Goal: Find specific page/section: Find specific page/section

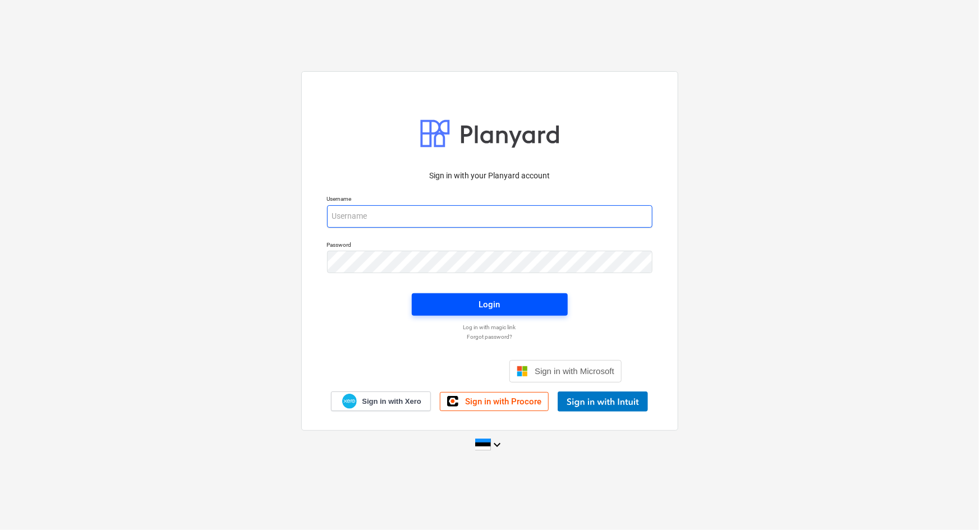
type input "[PERSON_NAME][EMAIL_ADDRESS][DOMAIN_NAME]"
click at [511, 305] on span "Login" at bounding box center [489, 304] width 129 height 15
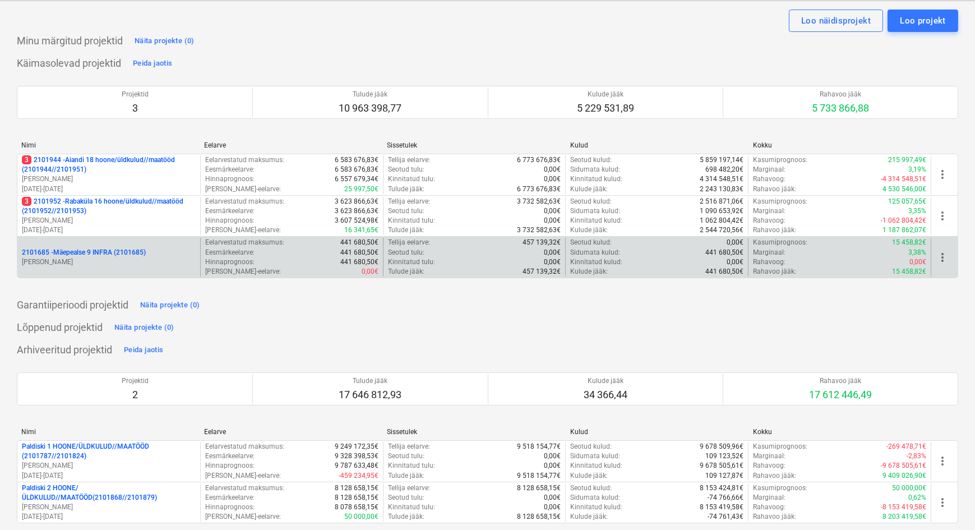
scroll to position [44, 0]
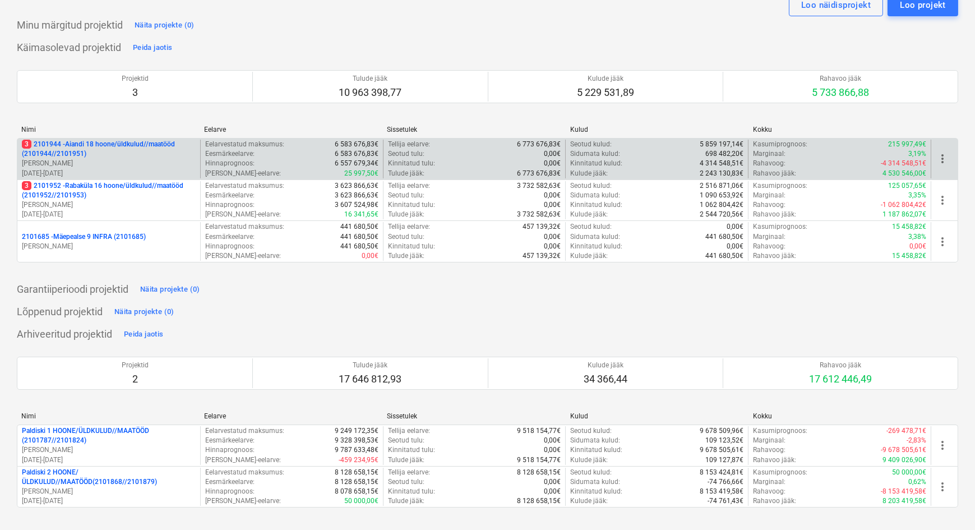
click at [96, 152] on p "3 2101944 - Aiandi 18 hoone/üldkulud//maatööd (2101944//2101951)" at bounding box center [109, 149] width 174 height 19
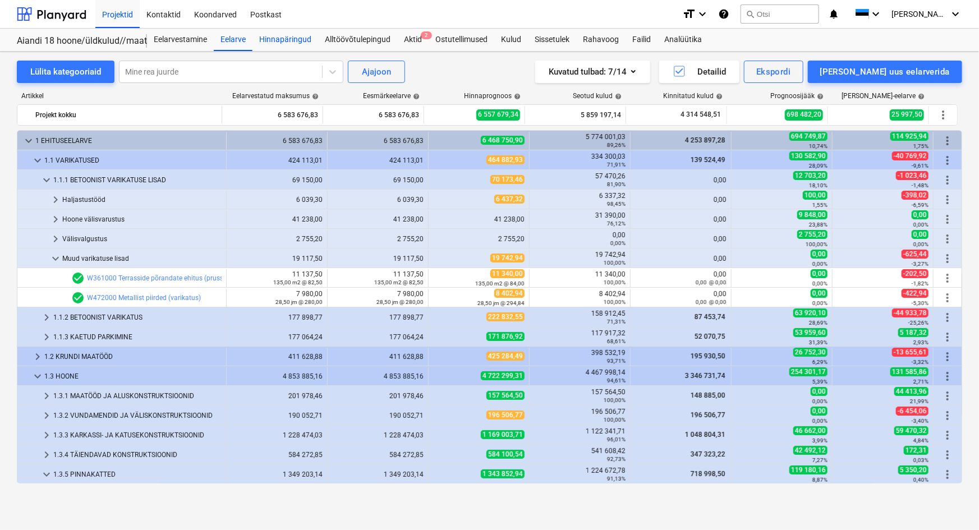
click at [287, 41] on div "Hinnapäringud" at bounding box center [285, 40] width 66 height 22
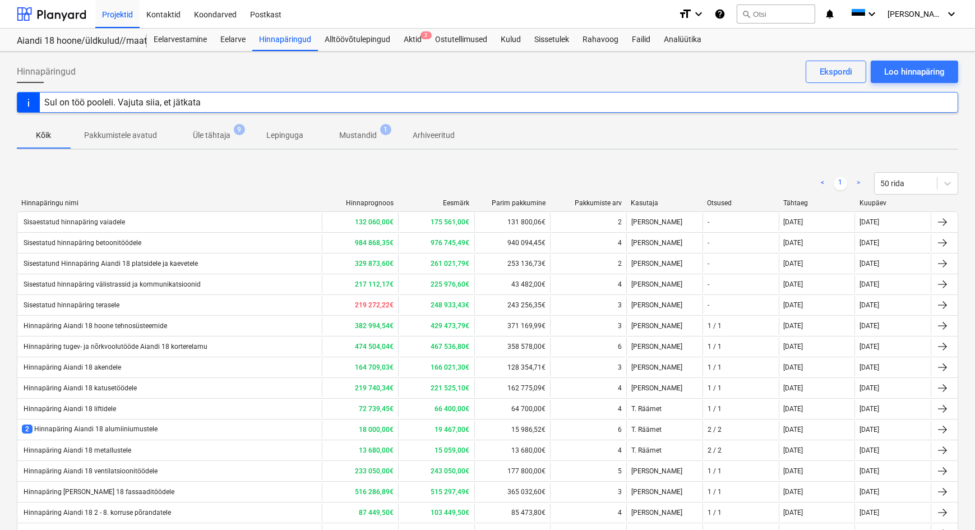
click at [349, 138] on p "Mustandid" at bounding box center [358, 136] width 38 height 12
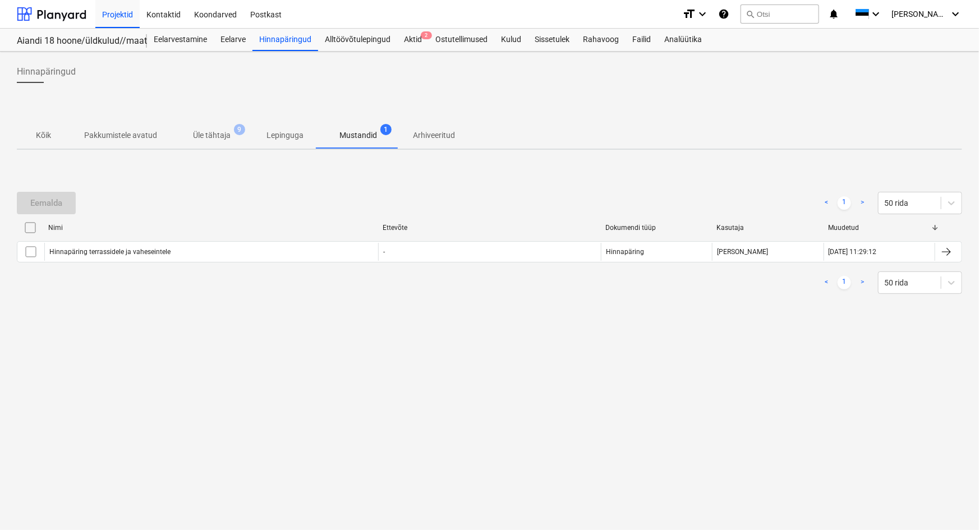
click at [207, 134] on p "Üle tähtaja" at bounding box center [212, 136] width 38 height 12
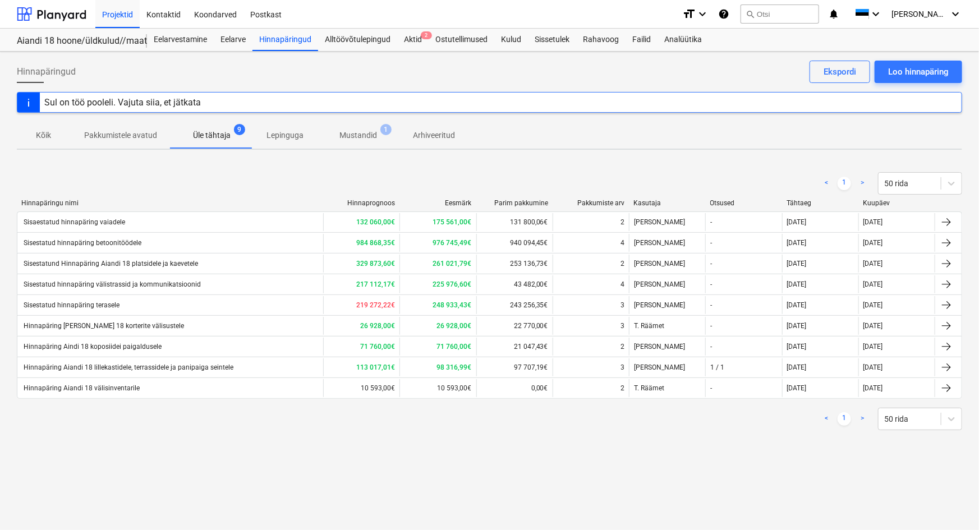
click at [133, 133] on p "Pakkumistele avatud" at bounding box center [120, 136] width 73 height 12
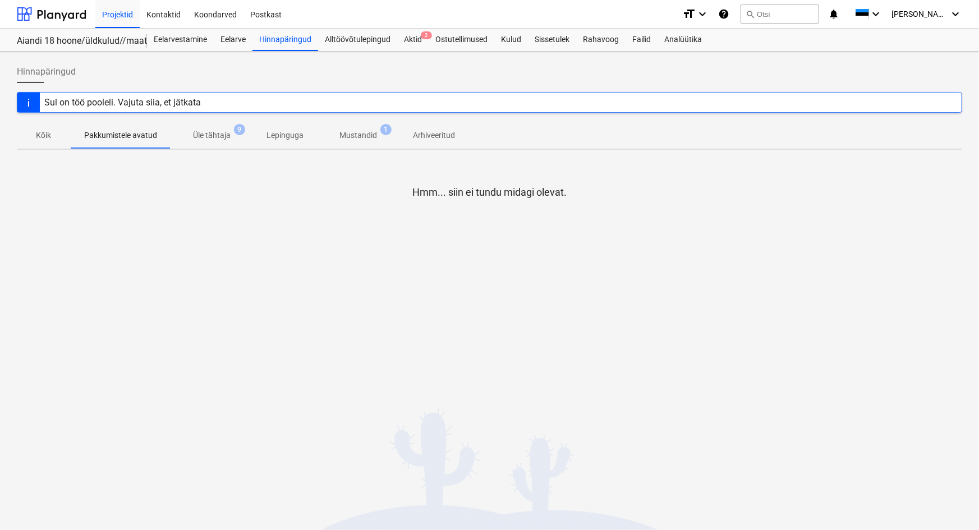
click at [44, 131] on p "Kõik" at bounding box center [43, 136] width 27 height 12
